Goal: Task Accomplishment & Management: Complete application form

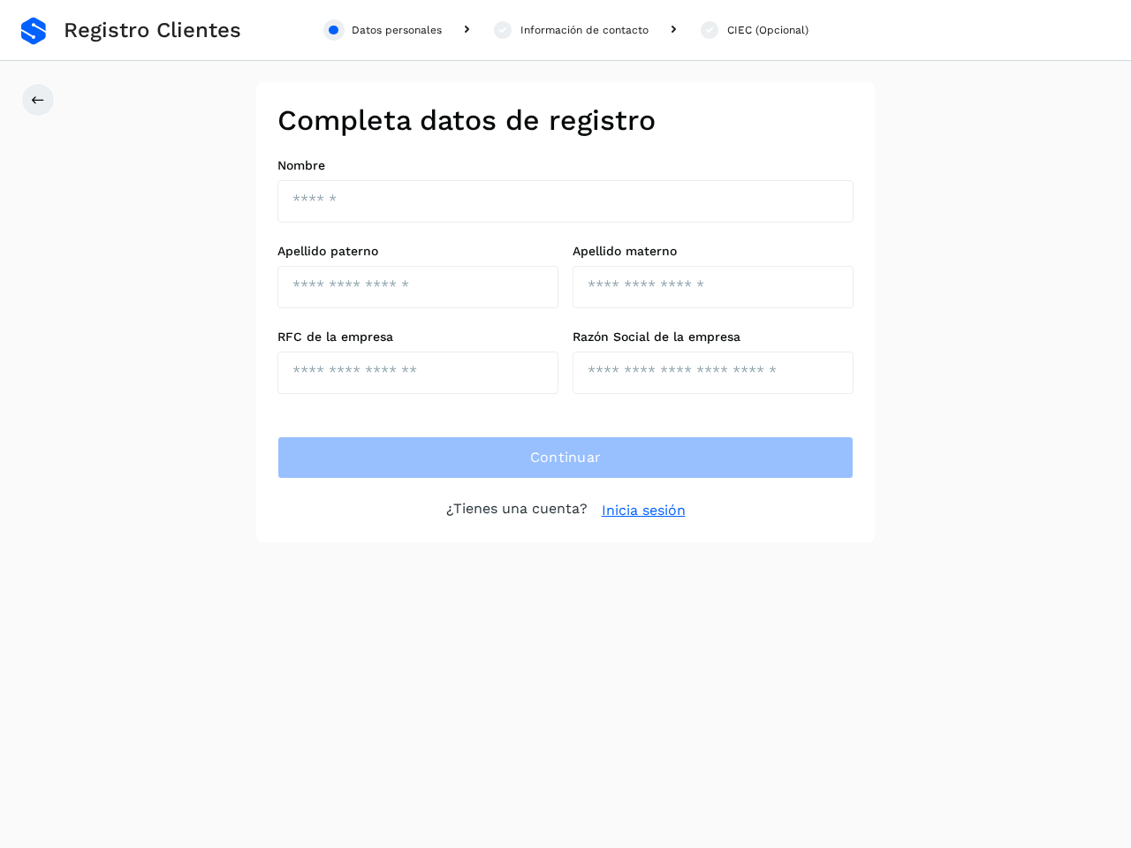
click at [383, 30] on div "Datos personales" at bounding box center [397, 30] width 90 height 16
click at [570, 30] on div "Información de contacto" at bounding box center [584, 30] width 128 height 16
click at [753, 30] on div "CIEC (Opcional)" at bounding box center [767, 30] width 81 height 16
click at [38, 100] on icon at bounding box center [38, 100] width 14 height 14
